Goal: Information Seeking & Learning: Learn about a topic

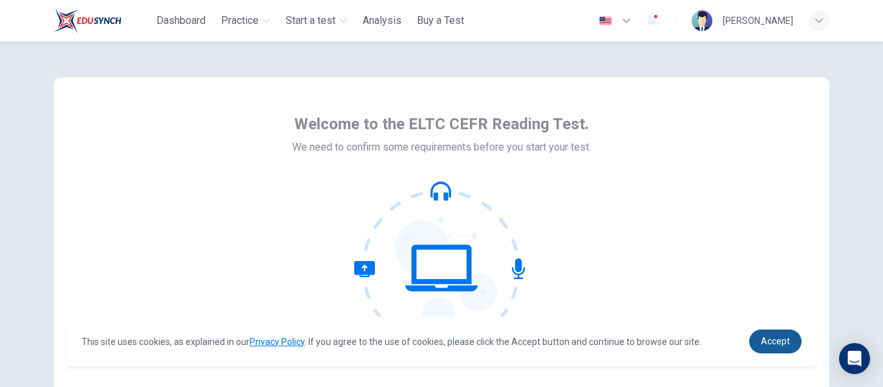
click at [758, 333] on link "Accept" at bounding box center [775, 342] width 52 height 24
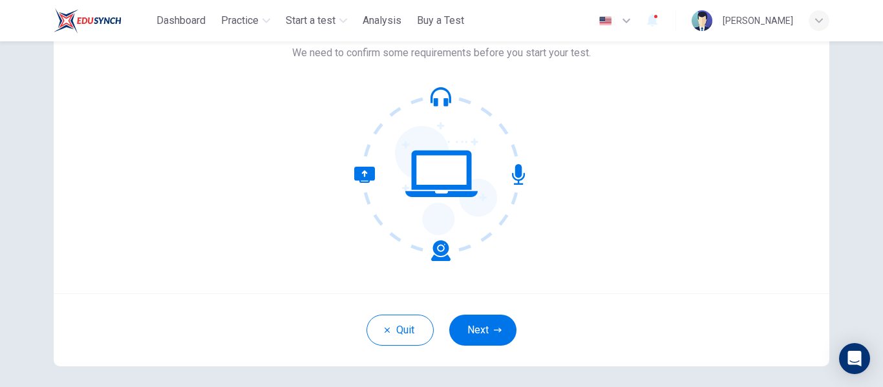
scroll to position [95, 0]
click at [494, 330] on icon "button" at bounding box center [498, 329] width 8 height 5
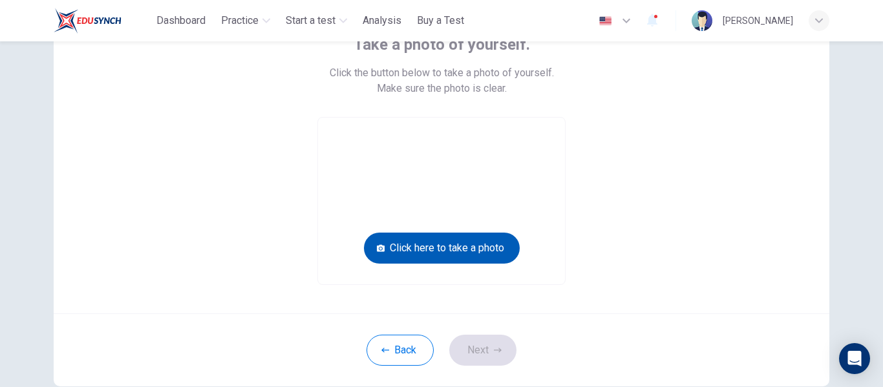
click at [496, 247] on button "Click here to take a photo" at bounding box center [442, 248] width 156 height 31
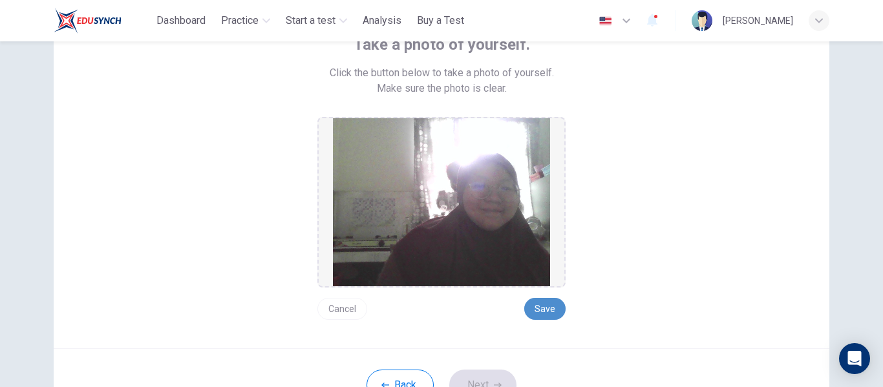
click at [545, 306] on button "Save" at bounding box center [544, 309] width 41 height 22
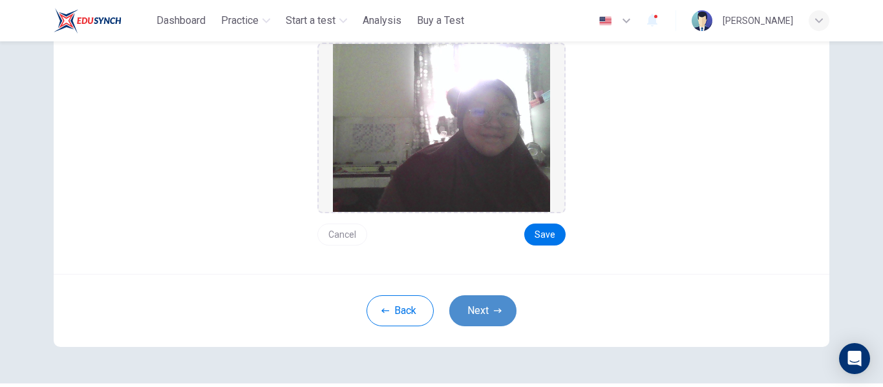
click at [480, 313] on button "Next" at bounding box center [482, 310] width 67 height 31
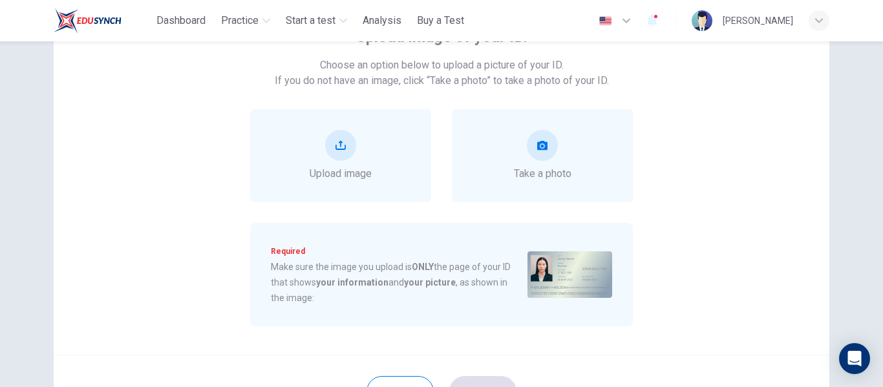
scroll to position [102, 0]
click at [335, 139] on button "upload" at bounding box center [340, 146] width 31 height 31
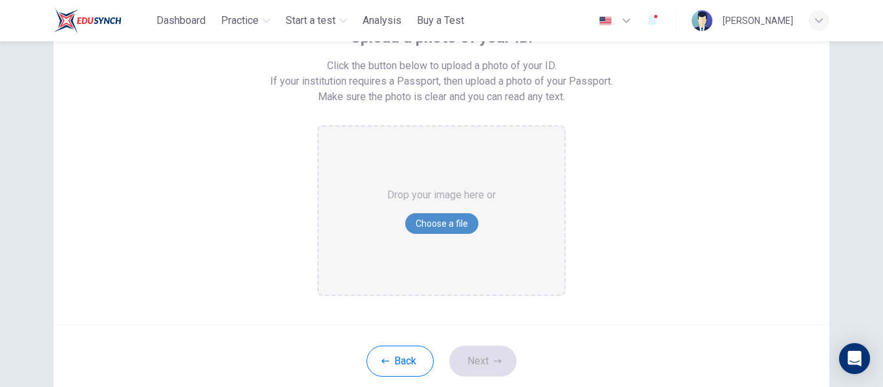
click at [432, 224] on button "Choose a file" at bounding box center [441, 223] width 73 height 21
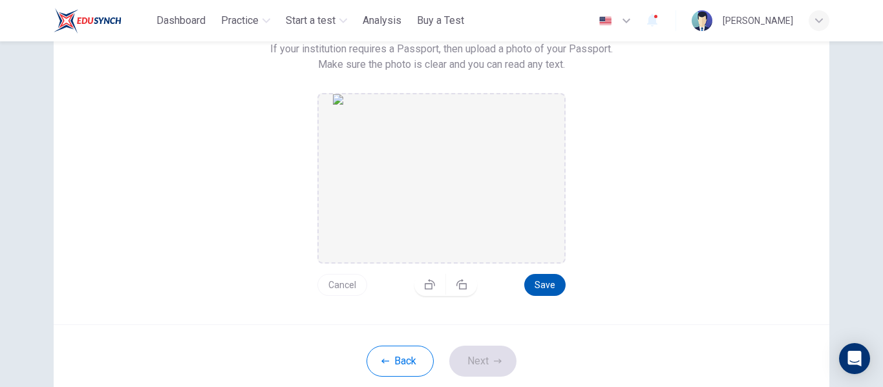
scroll to position [135, 0]
click at [537, 288] on button "Save" at bounding box center [544, 284] width 41 height 22
click at [494, 367] on button "Next" at bounding box center [482, 360] width 67 height 31
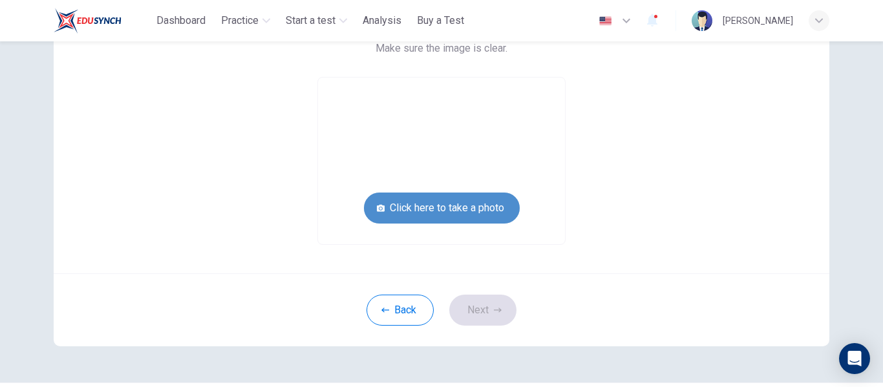
click at [488, 213] on button "Click here to take a photo" at bounding box center [442, 208] width 156 height 31
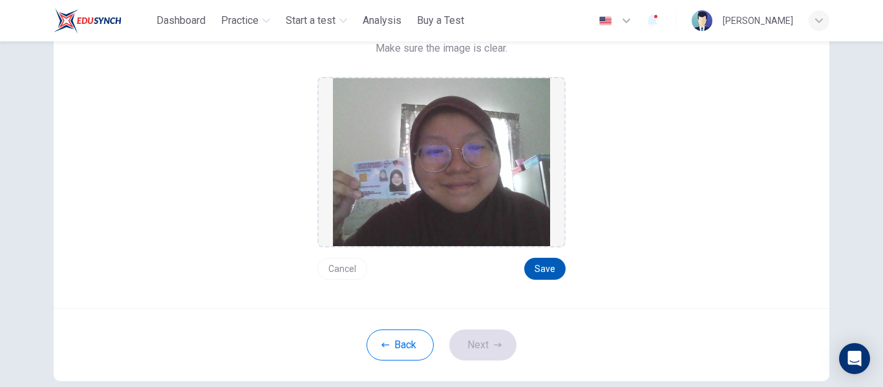
click at [555, 270] on button "Save" at bounding box center [544, 269] width 41 height 22
click at [473, 349] on button "Next" at bounding box center [482, 345] width 67 height 31
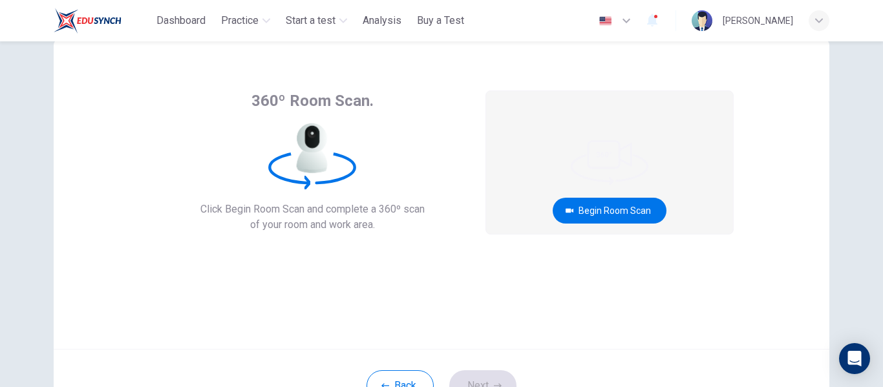
scroll to position [31, 0]
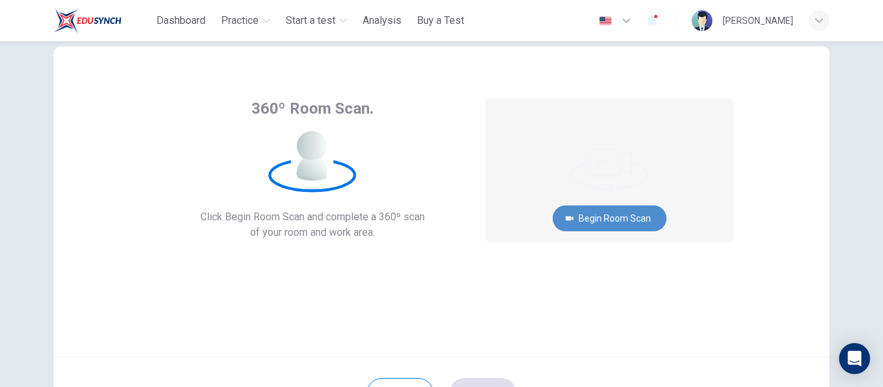
click at [643, 212] on button "Begin Room Scan" at bounding box center [609, 218] width 114 height 26
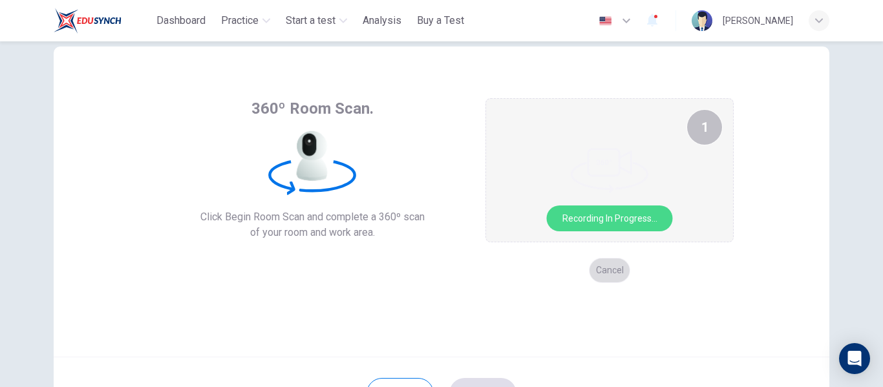
click at [608, 271] on button "Cancel" at bounding box center [609, 270] width 41 height 25
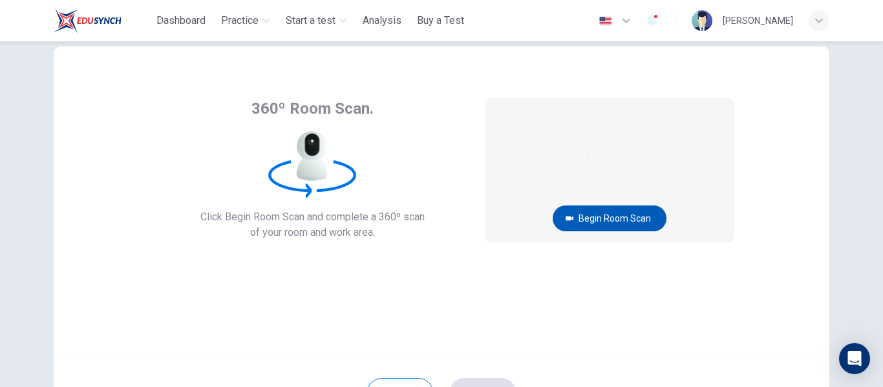
click at [614, 221] on button "Begin Room Scan" at bounding box center [609, 218] width 114 height 26
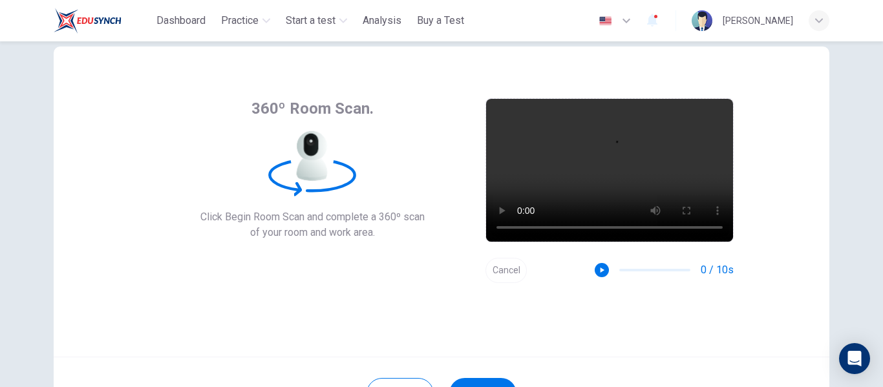
scroll to position [151, 0]
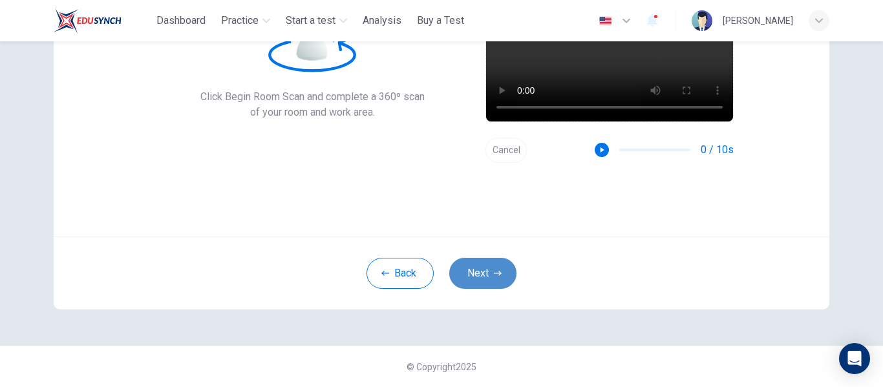
click at [485, 267] on button "Next" at bounding box center [482, 273] width 67 height 31
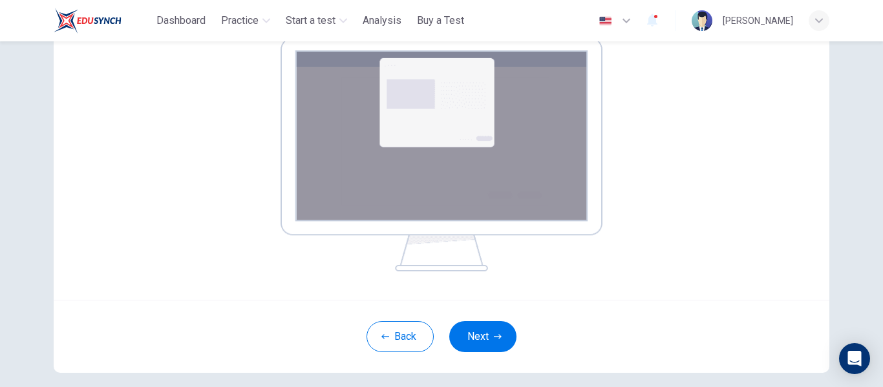
scroll to position [173, 0]
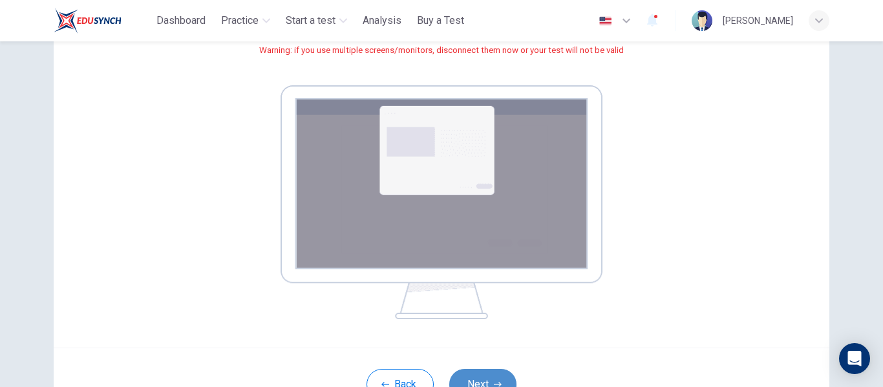
click at [481, 381] on button "Next" at bounding box center [482, 384] width 67 height 31
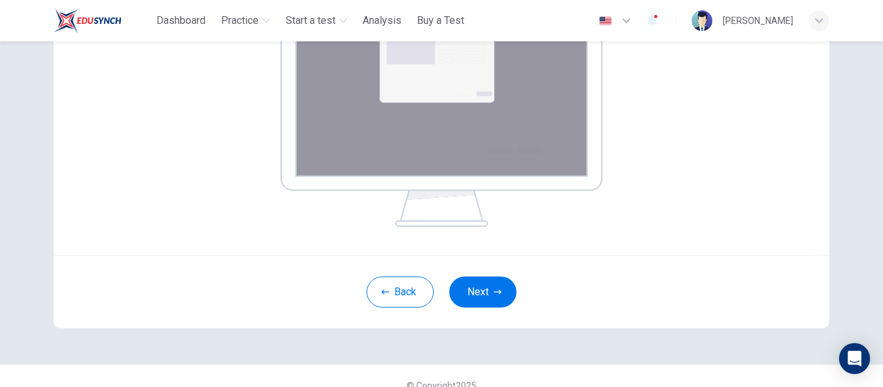
scroll to position [266, 0]
click at [479, 280] on button "Next" at bounding box center [482, 291] width 67 height 31
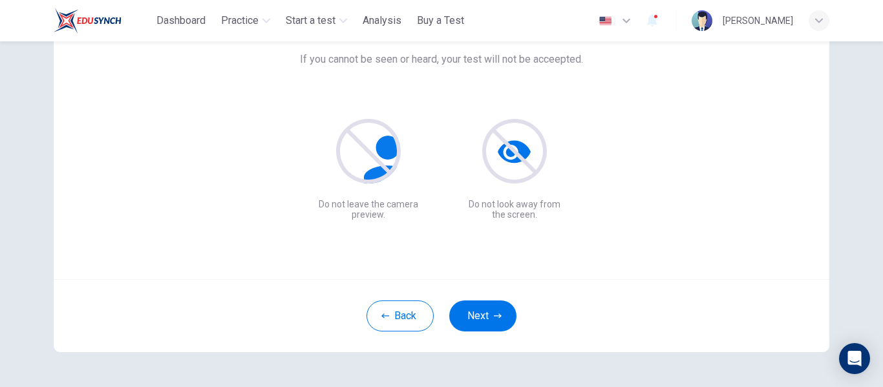
scroll to position [108, 0]
click at [487, 317] on button "Next" at bounding box center [482, 316] width 67 height 31
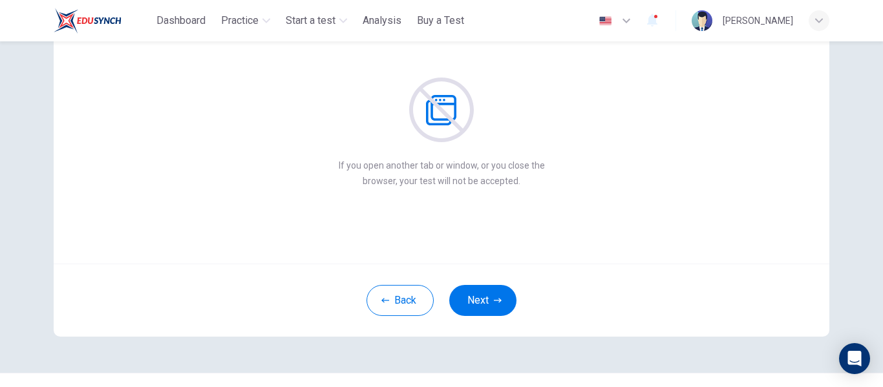
scroll to position [124, 0]
click at [482, 297] on button "Next" at bounding box center [482, 300] width 67 height 31
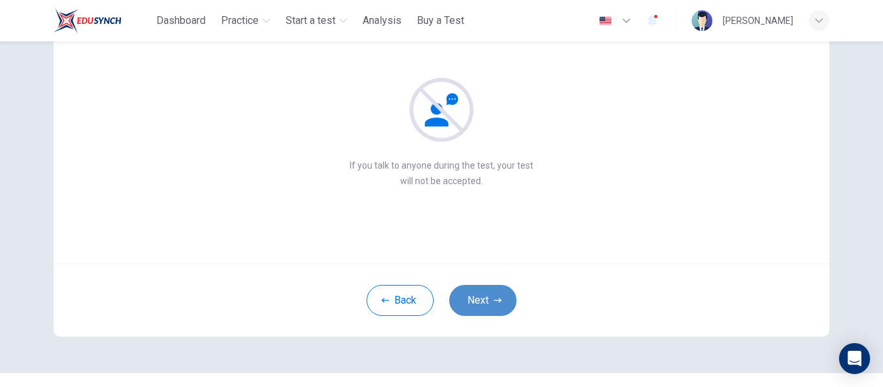
click at [482, 297] on button "Next" at bounding box center [482, 300] width 67 height 31
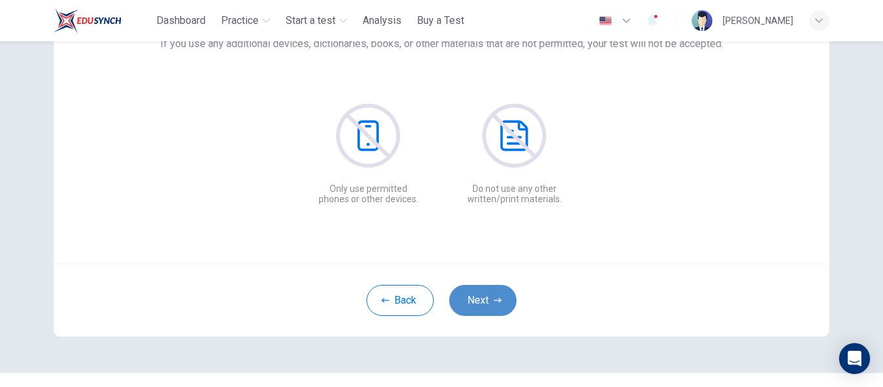
click at [482, 297] on button "Next" at bounding box center [482, 300] width 67 height 31
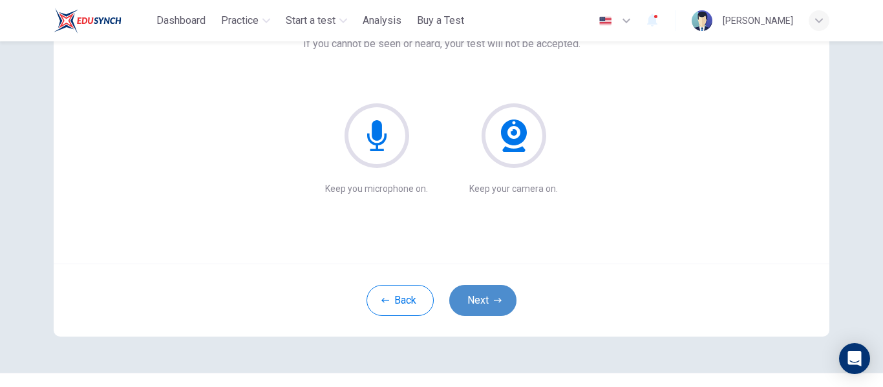
click at [482, 297] on button "Next" at bounding box center [482, 300] width 67 height 31
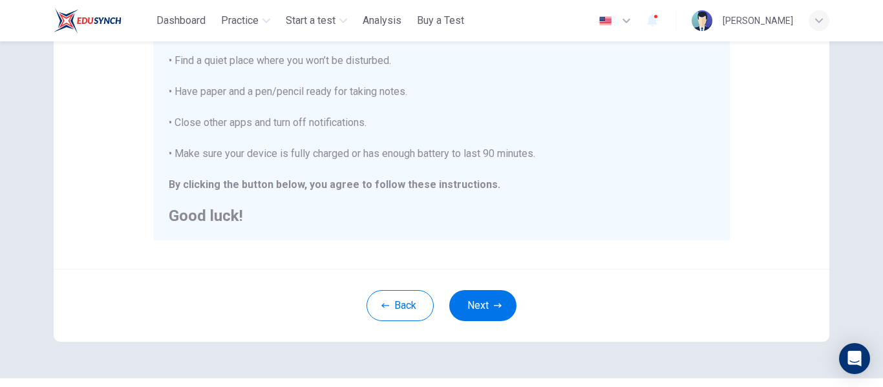
scroll to position [331, 0]
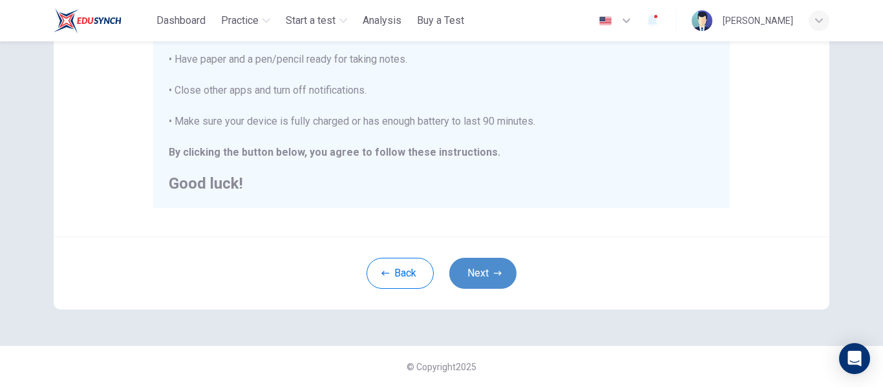
click at [481, 268] on button "Next" at bounding box center [482, 273] width 67 height 31
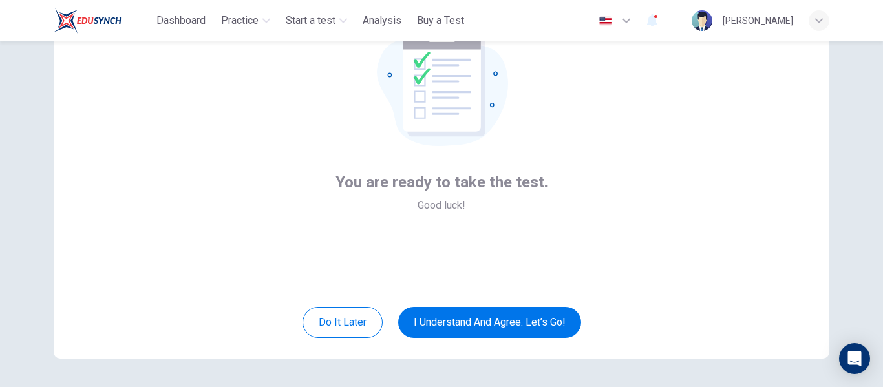
scroll to position [101, 0]
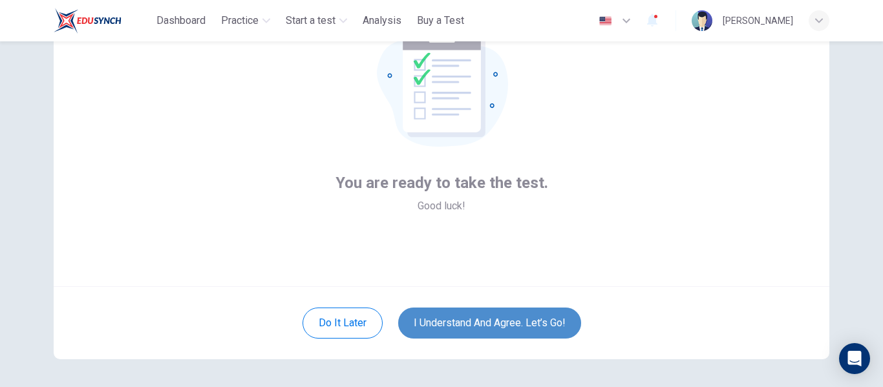
click at [479, 320] on button "I understand and agree. Let’s go!" at bounding box center [489, 323] width 183 height 31
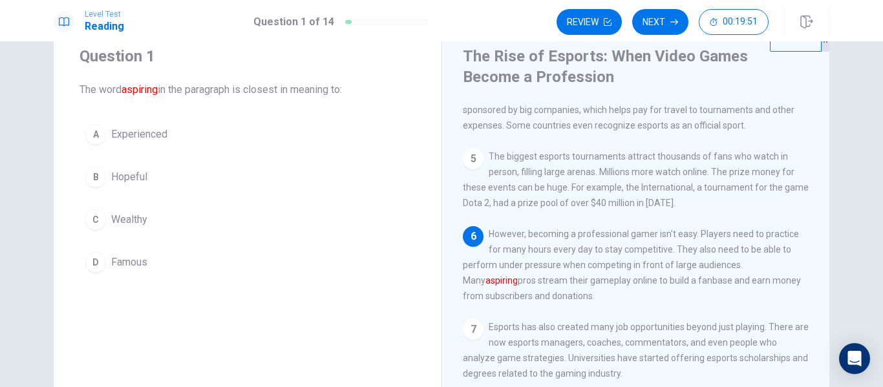
scroll to position [41, 0]
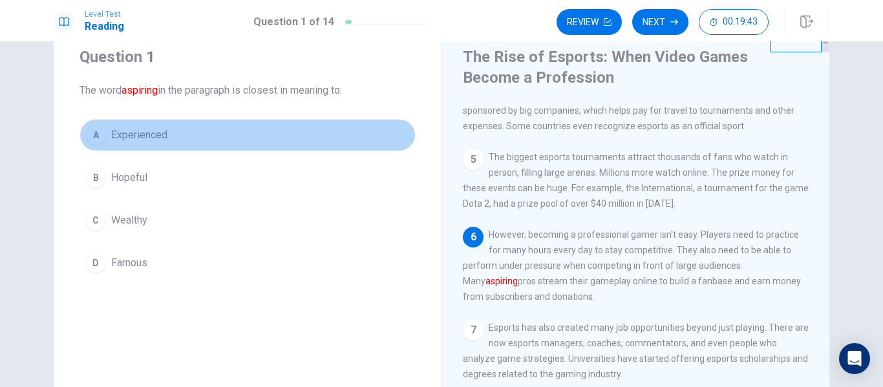
click at [96, 134] on div "A" at bounding box center [95, 135] width 21 height 21
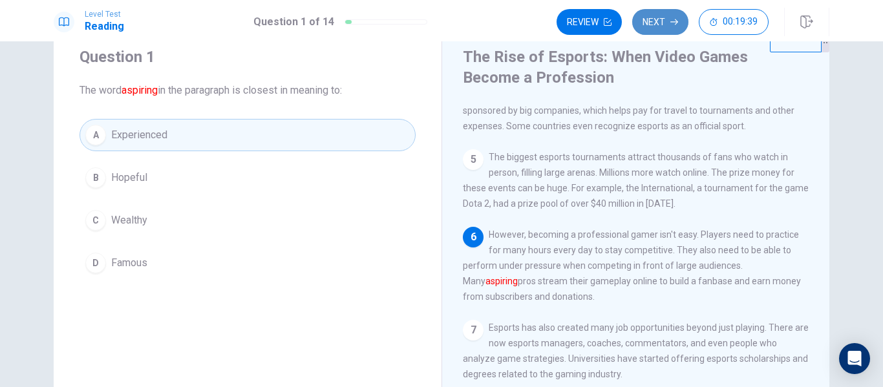
click at [655, 14] on button "Next" at bounding box center [660, 22] width 56 height 26
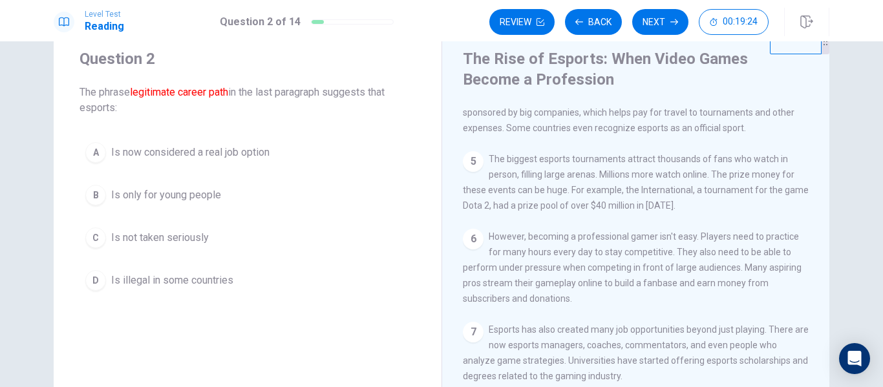
scroll to position [39, 0]
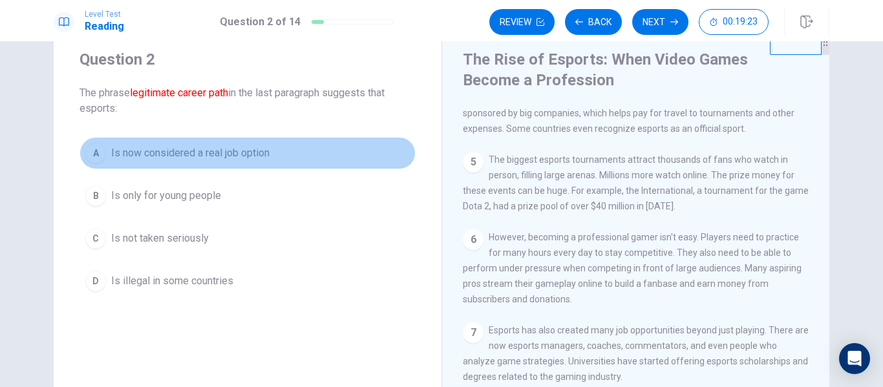
click at [97, 151] on div "A" at bounding box center [95, 153] width 21 height 21
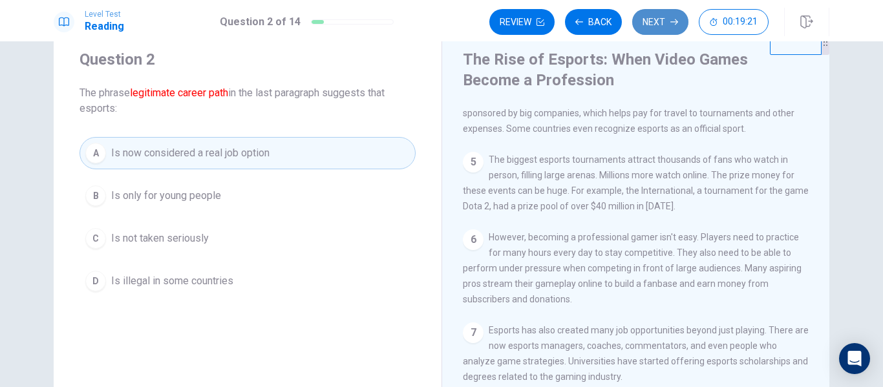
click at [656, 22] on button "Next" at bounding box center [660, 22] width 56 height 26
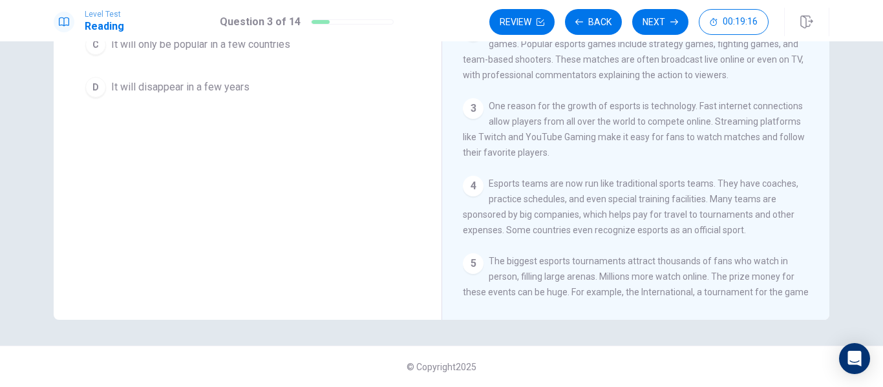
scroll to position [0, 0]
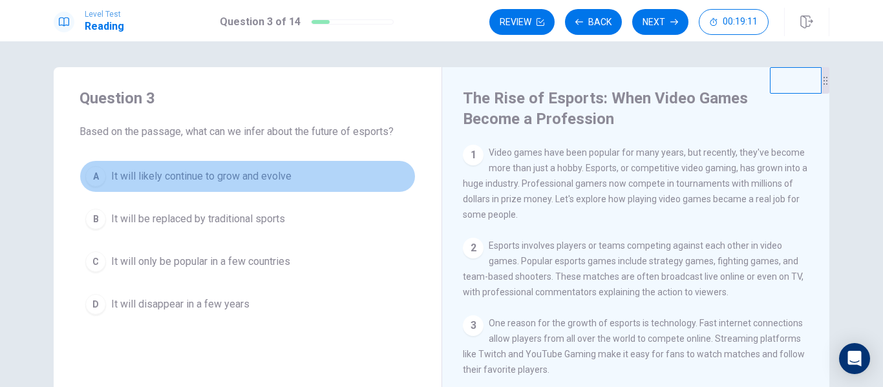
click at [93, 174] on div "A" at bounding box center [95, 176] width 21 height 21
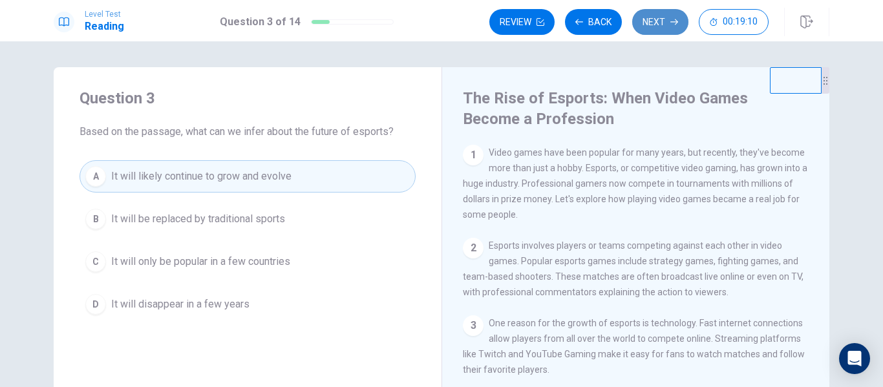
click at [658, 27] on button "Next" at bounding box center [660, 22] width 56 height 26
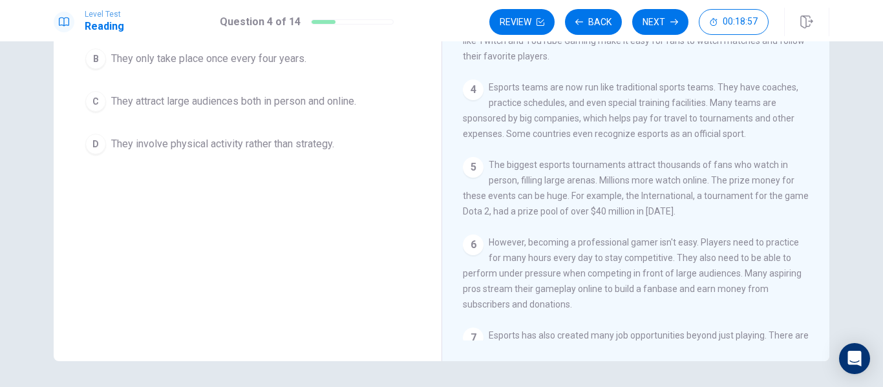
scroll to position [6, 0]
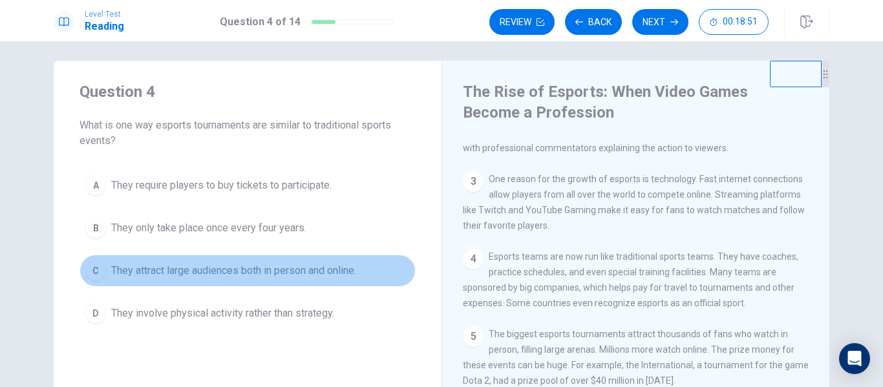
click at [95, 267] on div "C" at bounding box center [95, 270] width 21 height 21
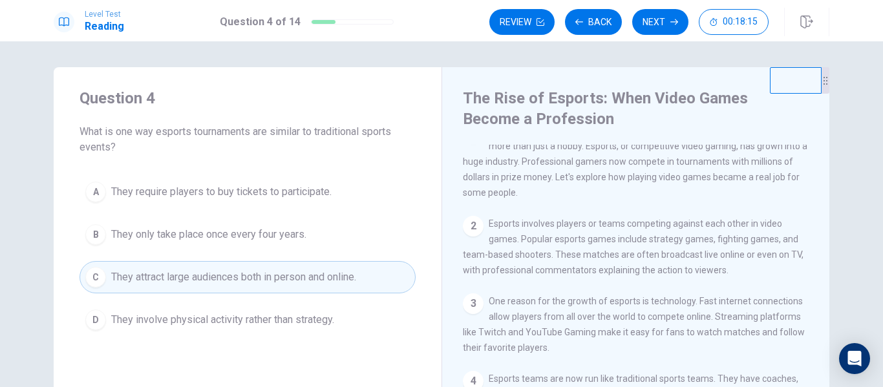
scroll to position [0, 0]
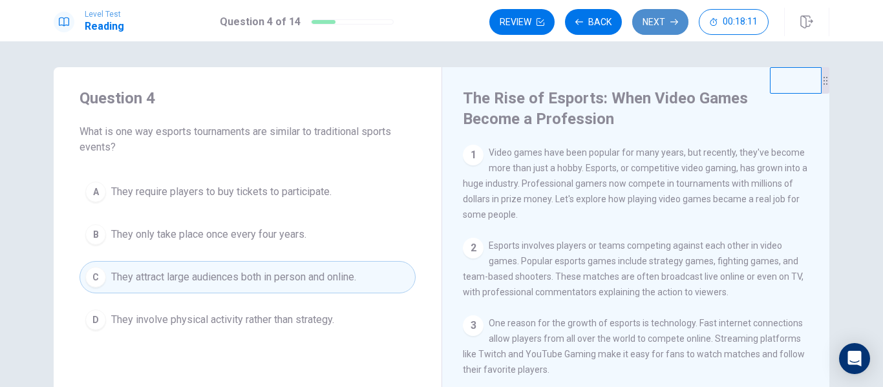
click at [652, 13] on button "Next" at bounding box center [660, 22] width 56 height 26
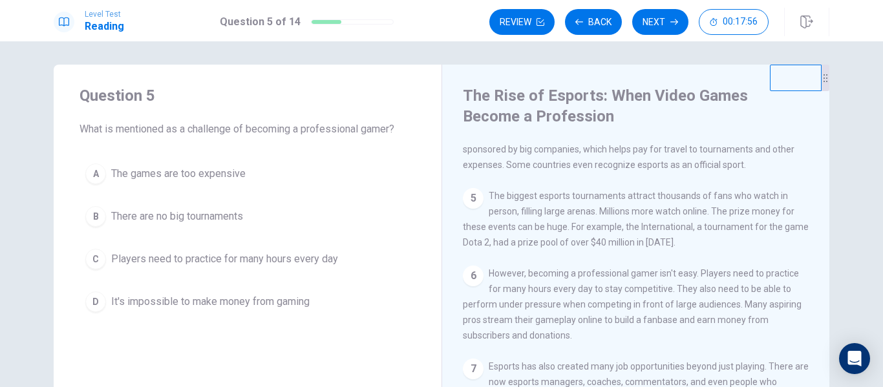
scroll to position [60, 0]
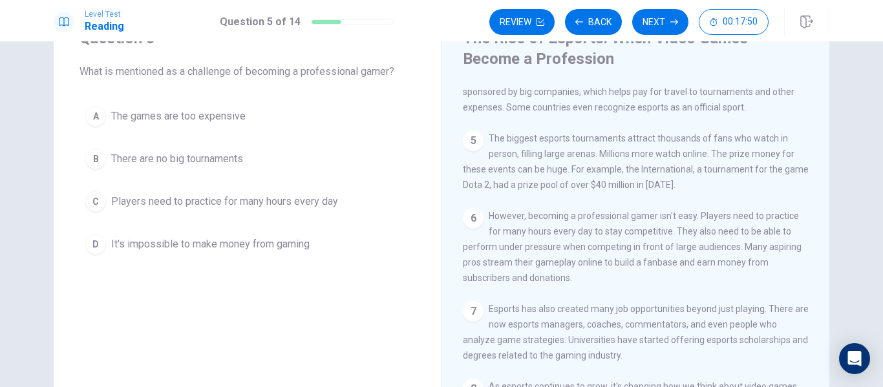
click at [85, 196] on div "C" at bounding box center [95, 201] width 21 height 21
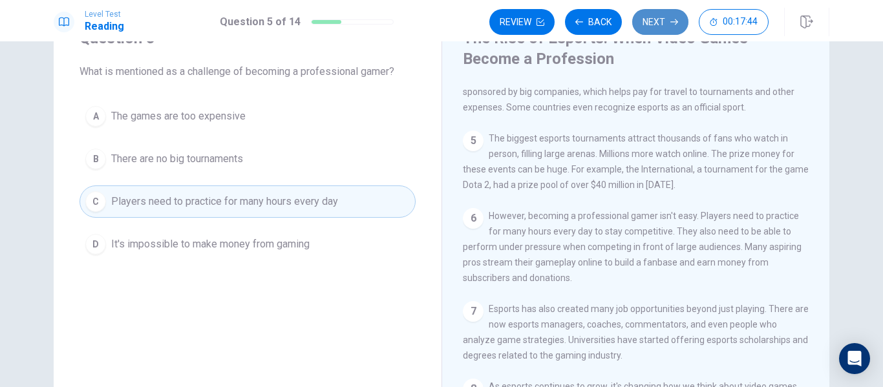
click at [658, 17] on button "Next" at bounding box center [660, 22] width 56 height 26
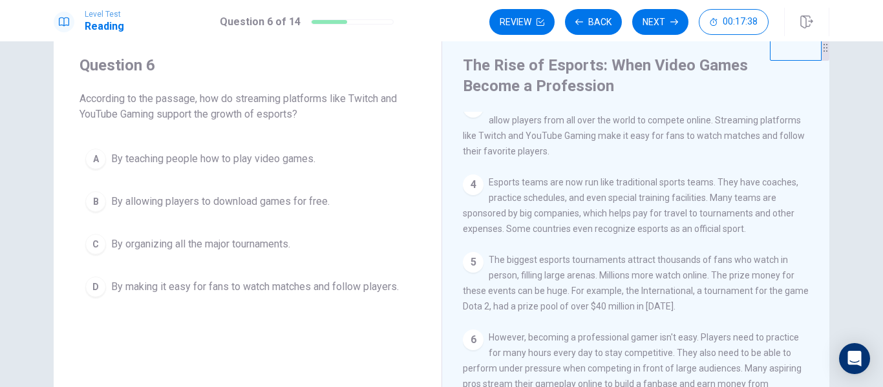
scroll to position [124, 0]
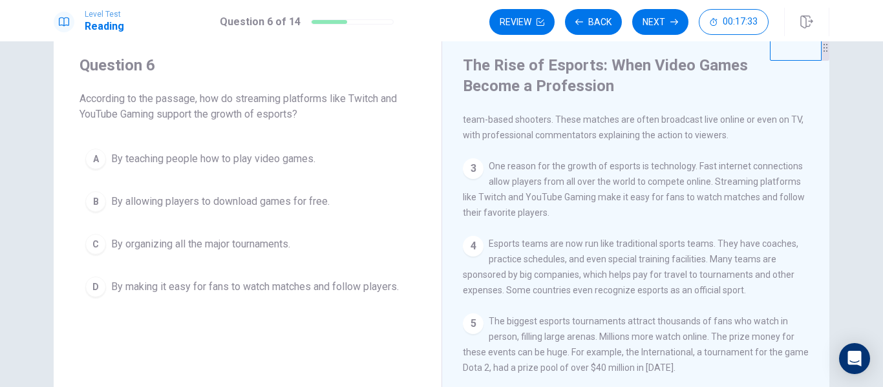
click at [197, 283] on span "By making it easy for fans to watch matches and follow players." at bounding box center [255, 287] width 288 height 16
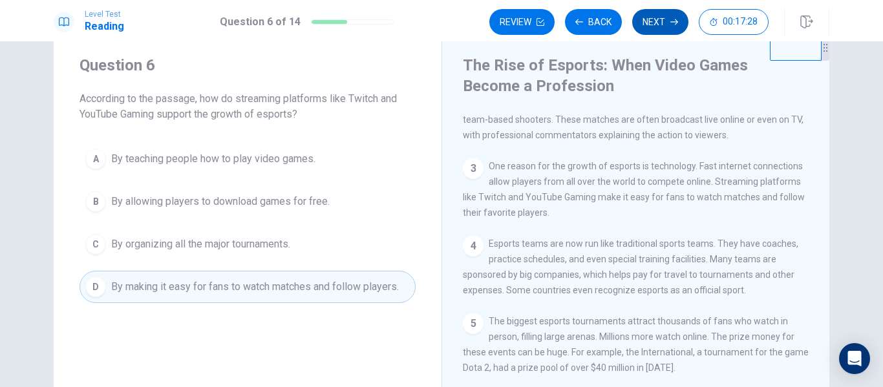
click at [665, 29] on button "Next" at bounding box center [660, 22] width 56 height 26
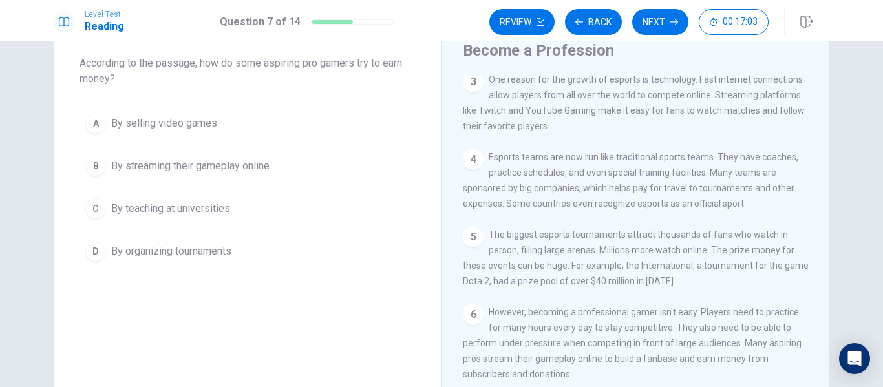
scroll to position [284, 0]
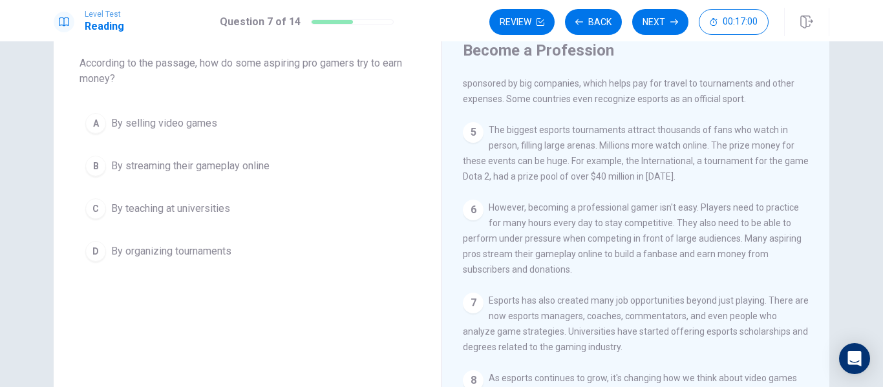
click at [219, 160] on span "By streaming their gameplay online" at bounding box center [190, 166] width 158 height 16
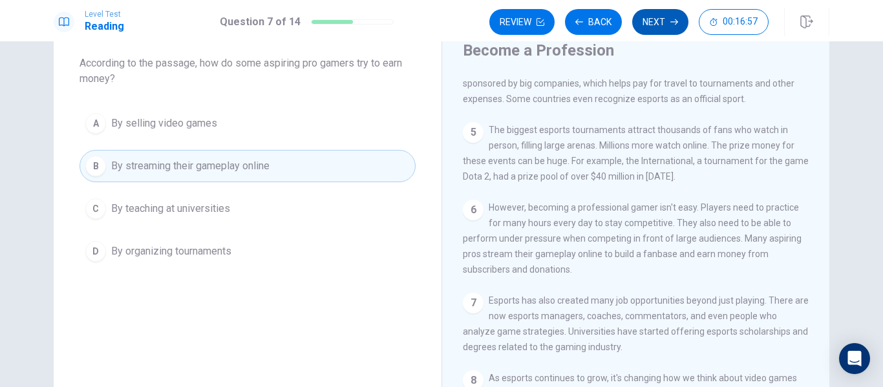
click at [661, 26] on button "Next" at bounding box center [660, 22] width 56 height 26
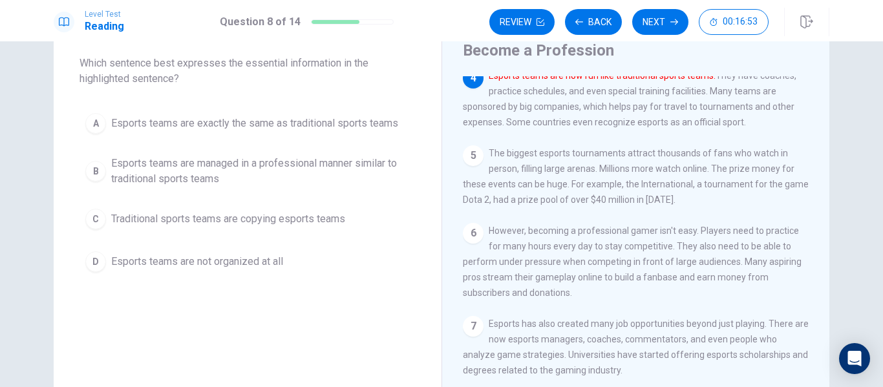
scroll to position [0, 0]
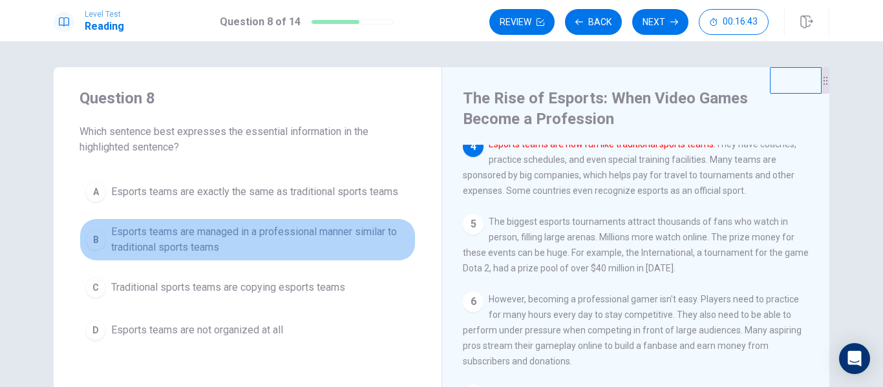
click at [237, 247] on span "Esports teams are managed in a professional manner similar to traditional sport…" at bounding box center [260, 239] width 299 height 31
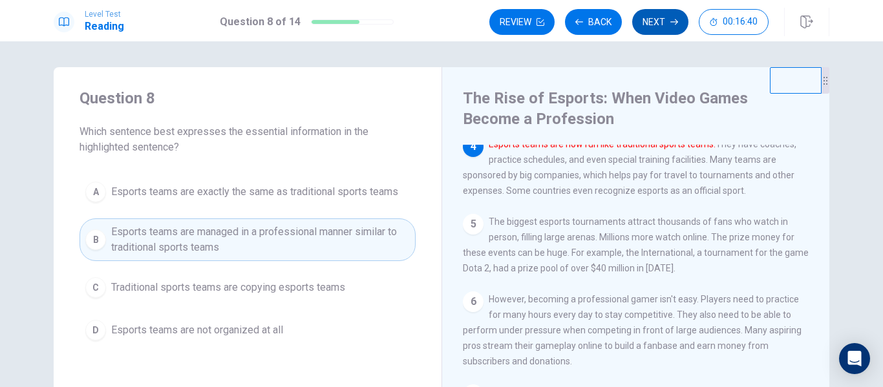
click at [647, 18] on button "Next" at bounding box center [660, 22] width 56 height 26
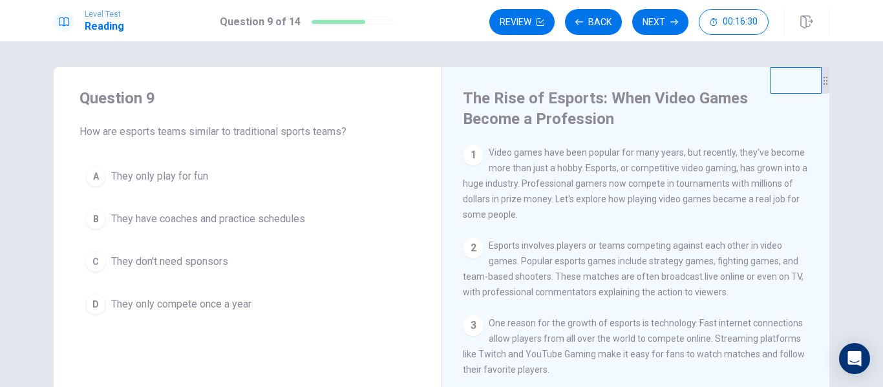
scroll to position [167, 0]
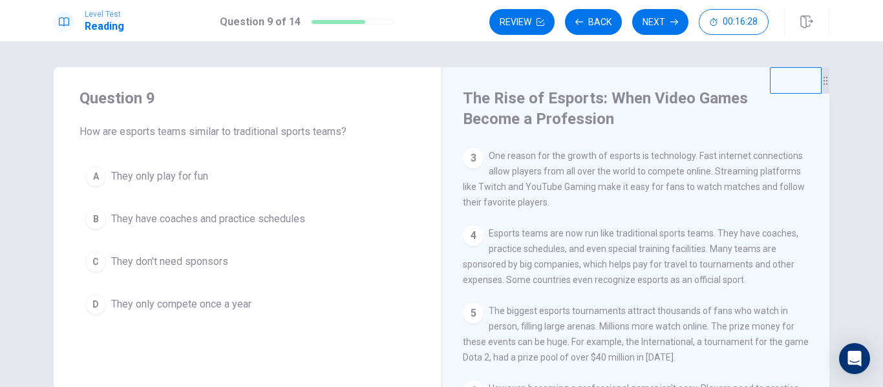
click at [233, 222] on span "They have coaches and practice schedules" at bounding box center [208, 219] width 194 height 16
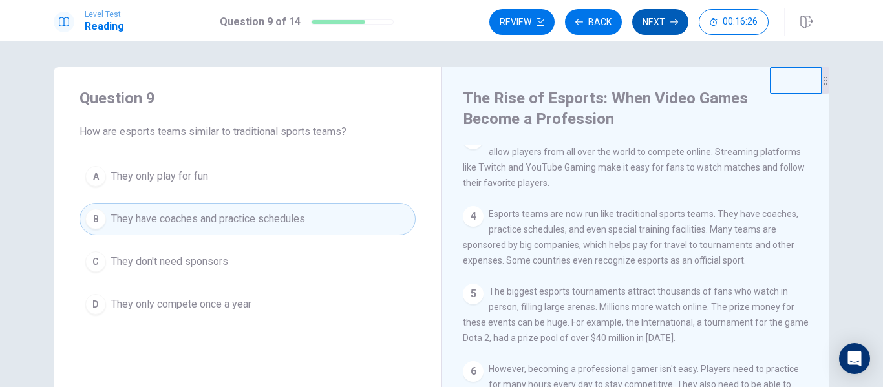
click at [660, 20] on button "Next" at bounding box center [660, 22] width 56 height 26
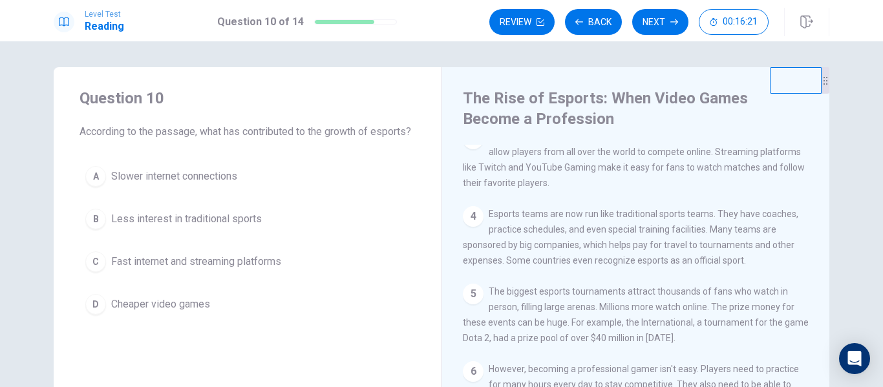
click at [237, 269] on span "Fast internet and streaming platforms" at bounding box center [196, 262] width 170 height 16
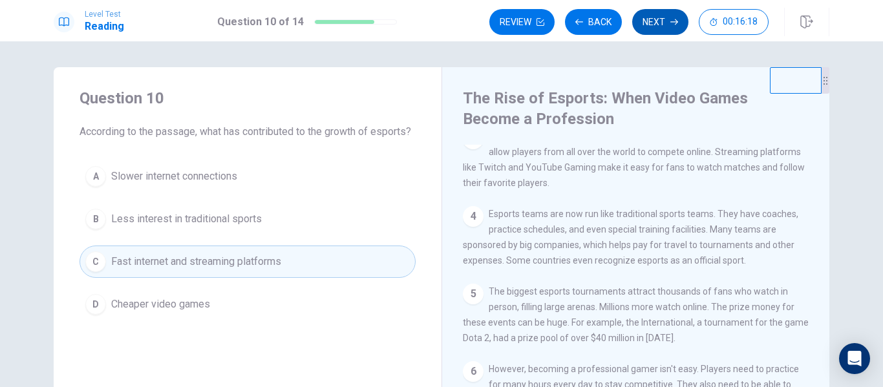
click at [660, 17] on button "Next" at bounding box center [660, 22] width 56 height 26
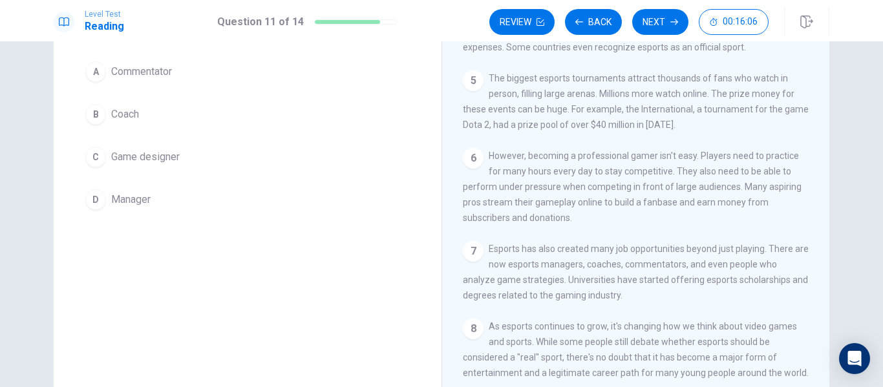
scroll to position [120, 0]
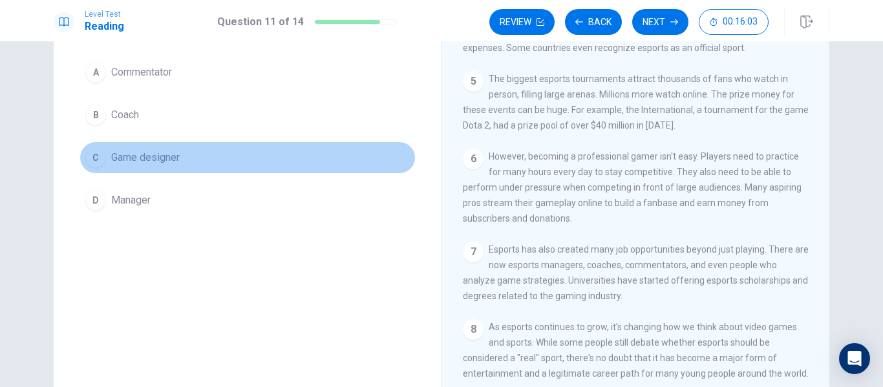
click at [123, 149] on button "C Game designer" at bounding box center [247, 157] width 336 height 32
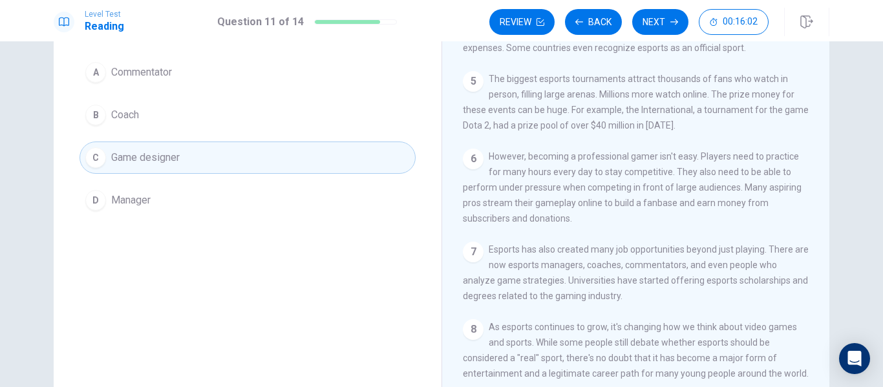
scroll to position [0, 0]
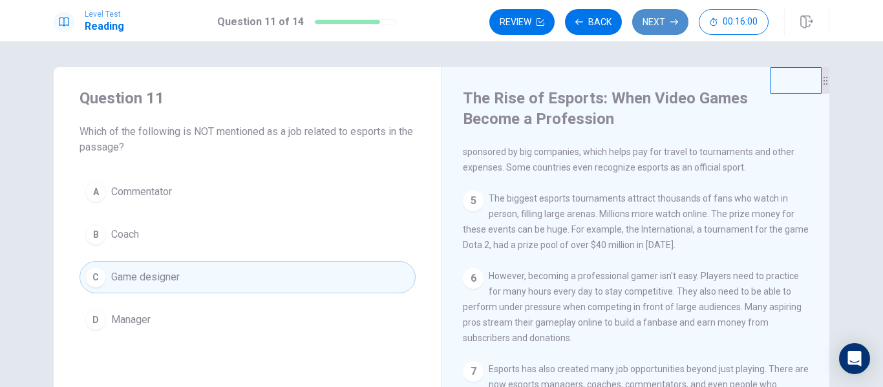
click at [668, 18] on button "Next" at bounding box center [660, 22] width 56 height 26
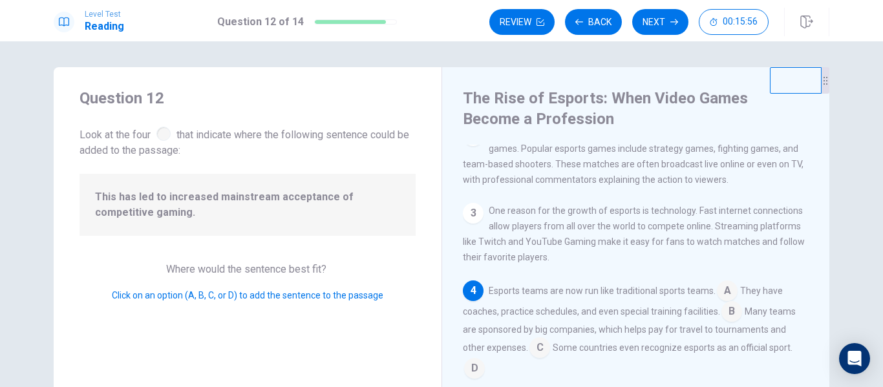
scroll to position [71, 0]
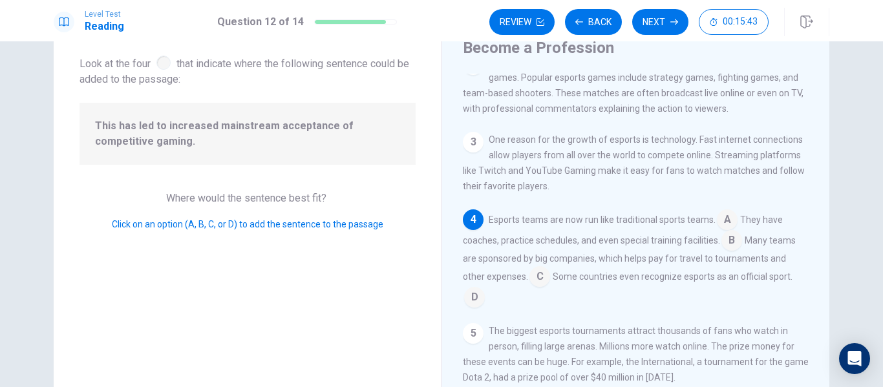
click at [543, 285] on input at bounding box center [539, 277] width 21 height 21
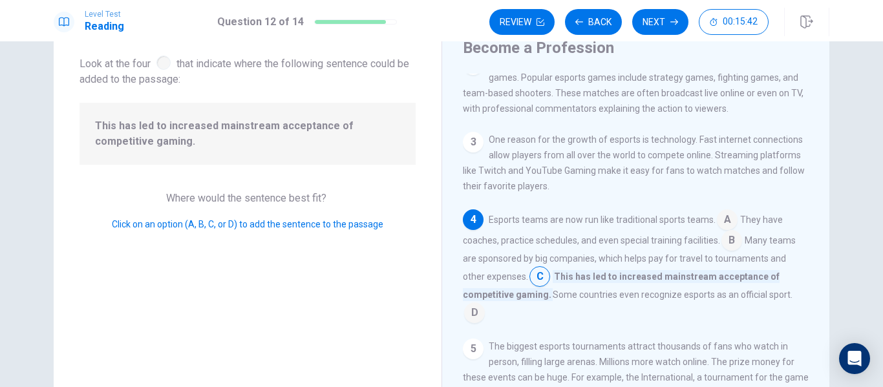
scroll to position [0, 0]
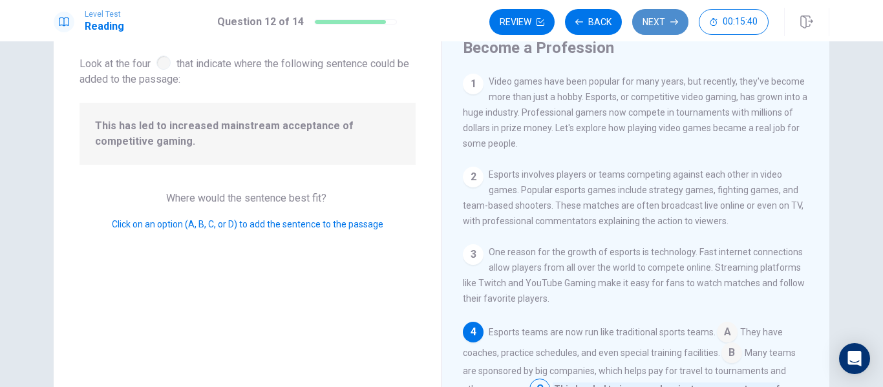
click at [655, 21] on button "Next" at bounding box center [660, 22] width 56 height 26
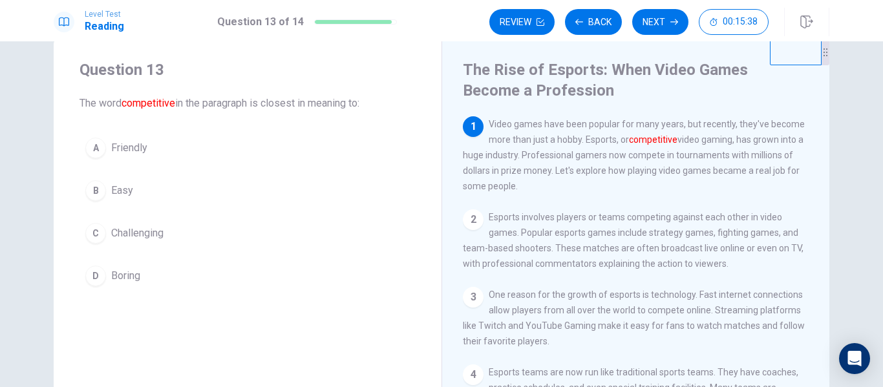
scroll to position [30, 0]
click at [147, 238] on span "Challenging" at bounding box center [137, 232] width 52 height 16
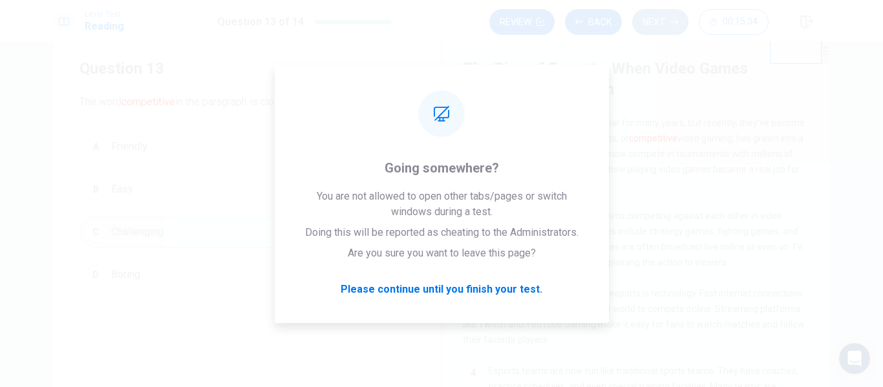
click at [660, 24] on button "Next" at bounding box center [660, 22] width 56 height 26
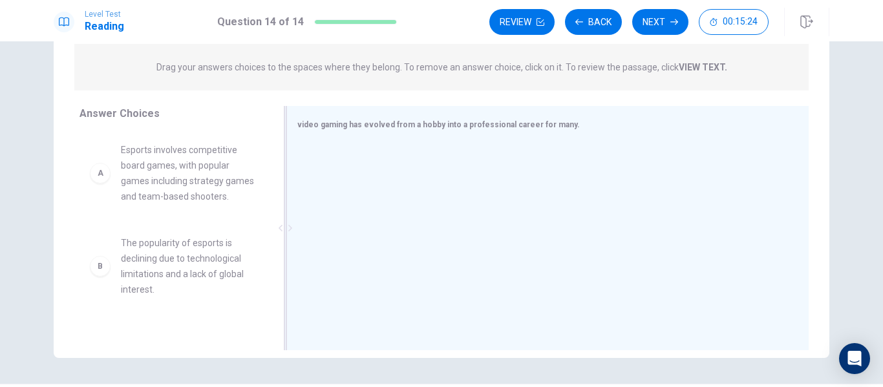
scroll to position [159, 0]
click at [264, 325] on div "A Esports involves competitive board games, with popular games including strate…" at bounding box center [177, 230] width 196 height 199
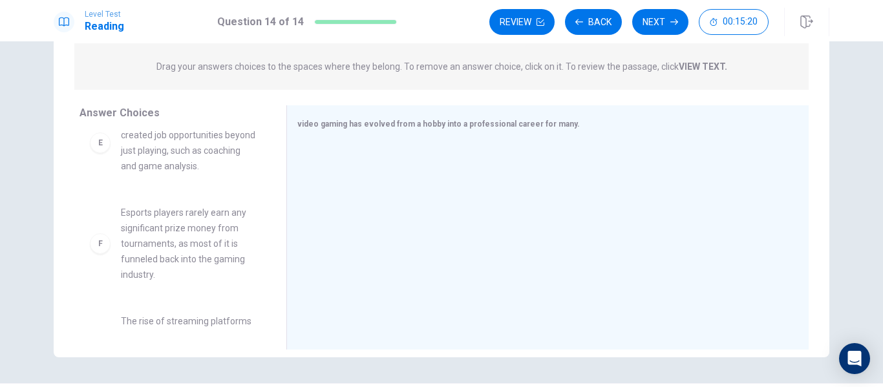
scroll to position [488, 0]
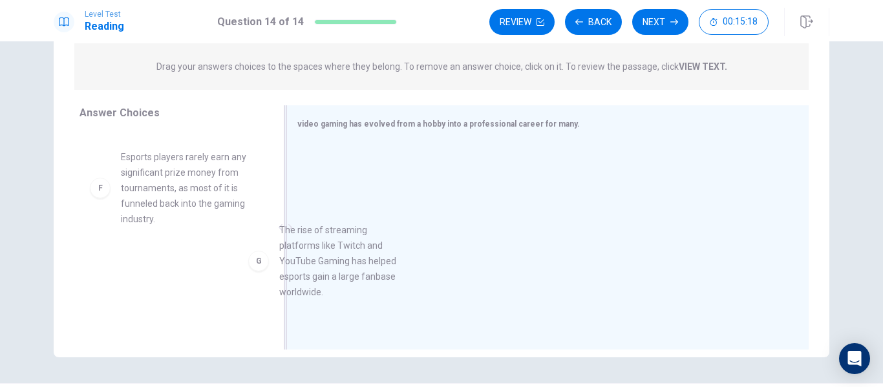
drag, startPoint x: 194, startPoint y: 295, endPoint x: 428, endPoint y: 249, distance: 238.4
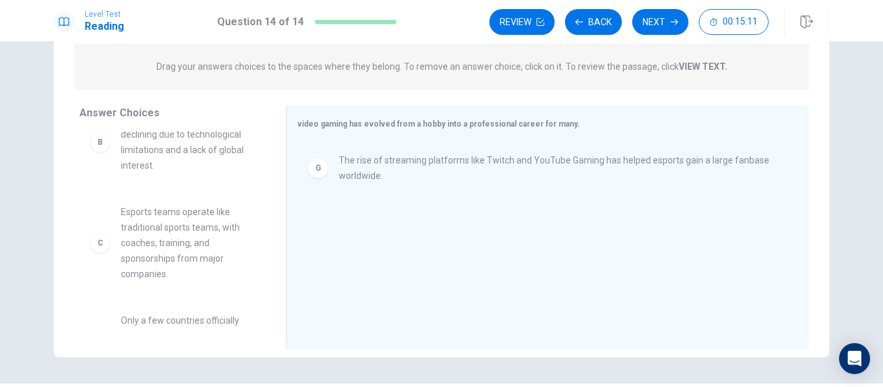
scroll to position [111, 0]
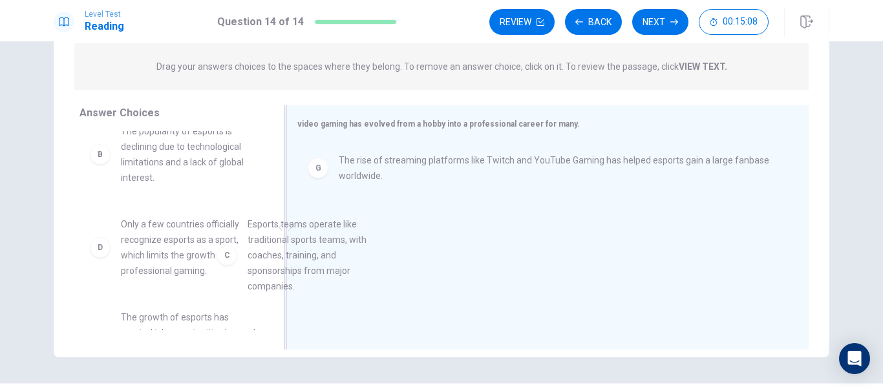
drag, startPoint x: 181, startPoint y: 270, endPoint x: 456, endPoint y: 235, distance: 276.9
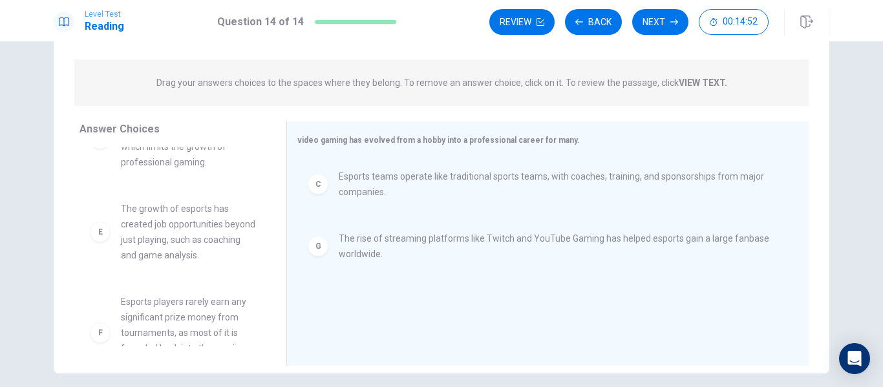
scroll to position [287, 0]
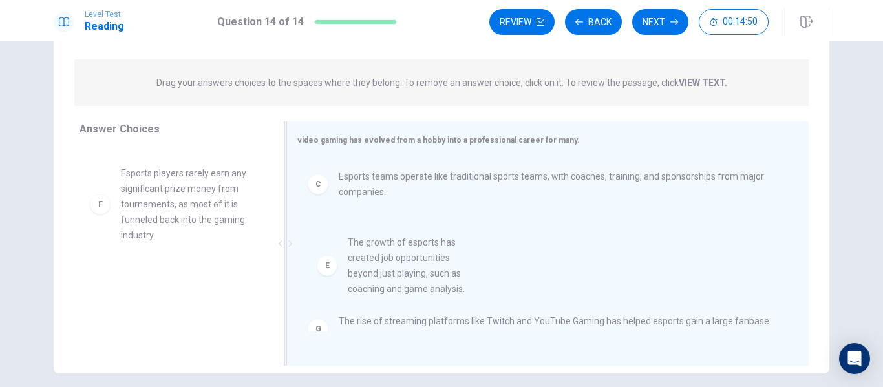
drag, startPoint x: 209, startPoint y: 207, endPoint x: 447, endPoint y: 277, distance: 248.0
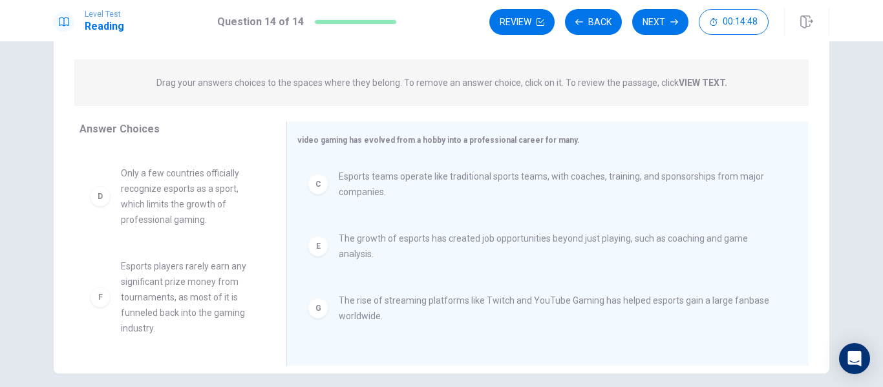
scroll to position [0, 0]
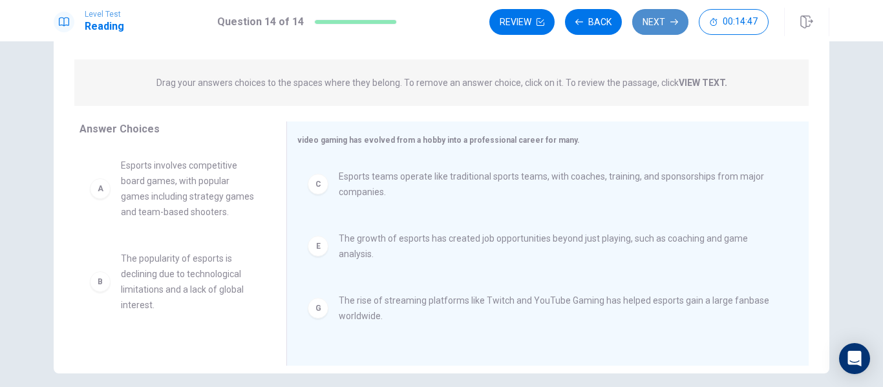
click at [656, 30] on button "Next" at bounding box center [660, 22] width 56 height 26
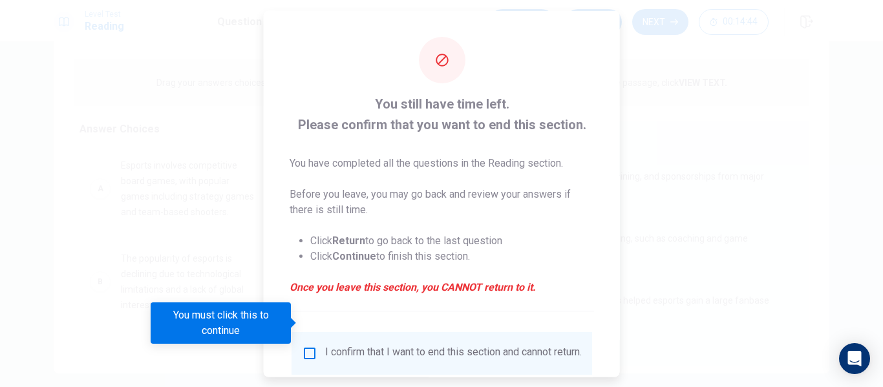
scroll to position [95, 0]
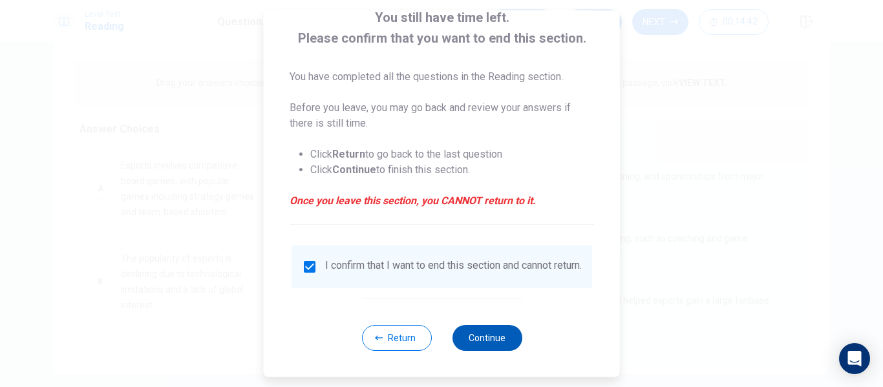
click at [492, 338] on button "Continue" at bounding box center [487, 338] width 70 height 26
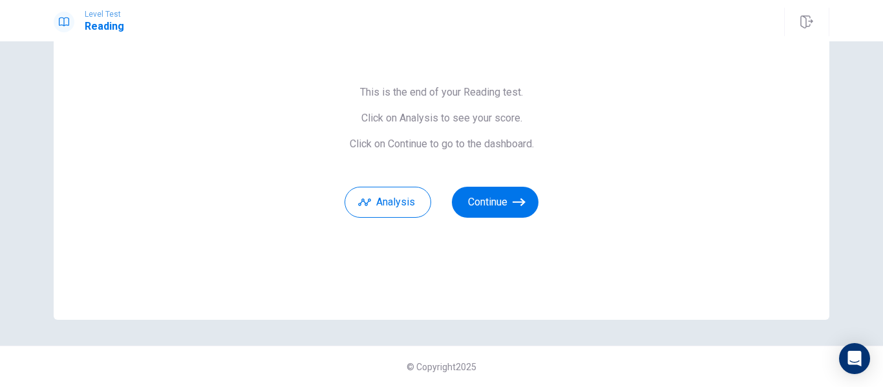
scroll to position [83, 0]
click at [405, 211] on button "Analysis" at bounding box center [387, 202] width 87 height 31
